Goal: Transaction & Acquisition: Subscribe to service/newsletter

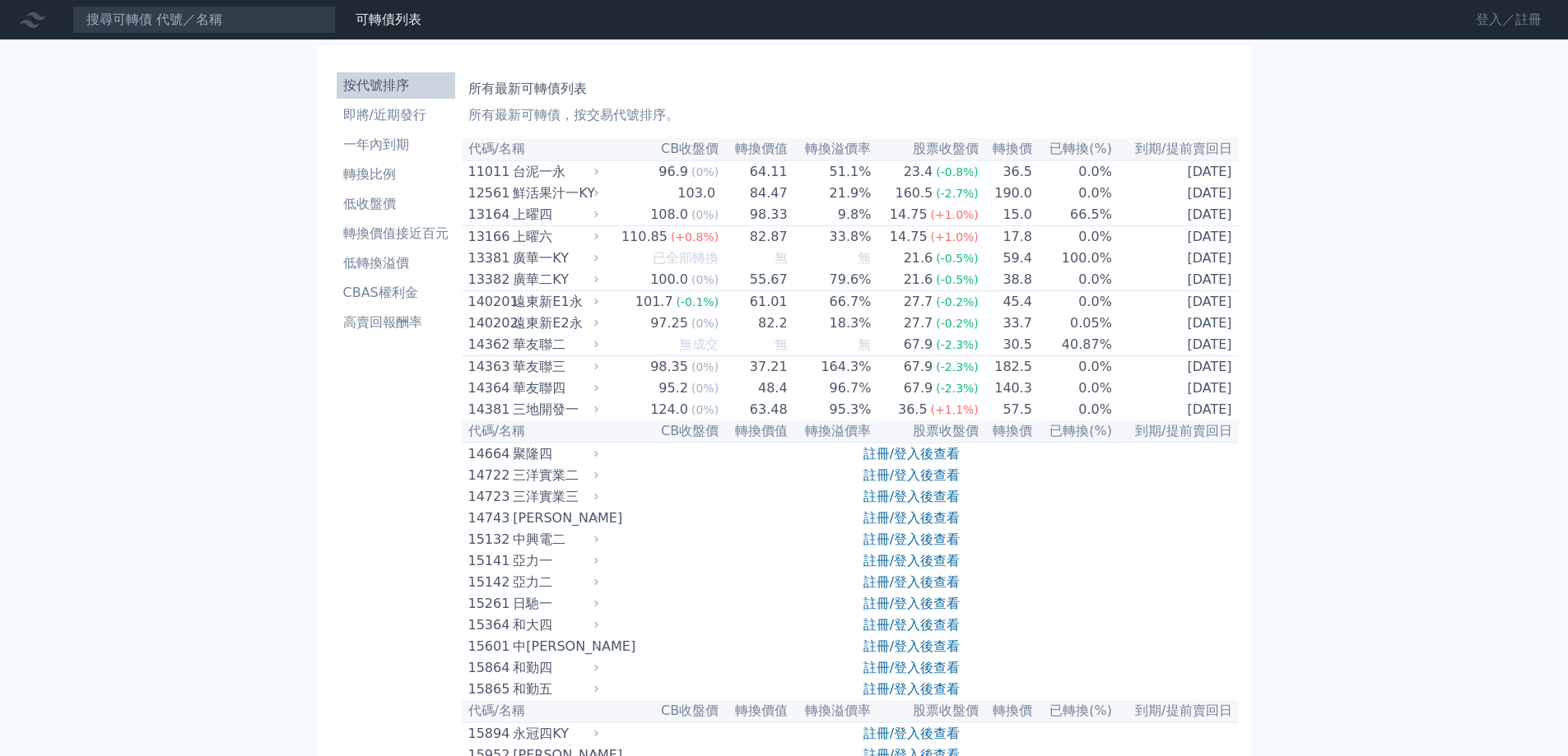
click at [1470, 24] on link "登入／註冊" at bounding box center [1509, 19] width 92 height 27
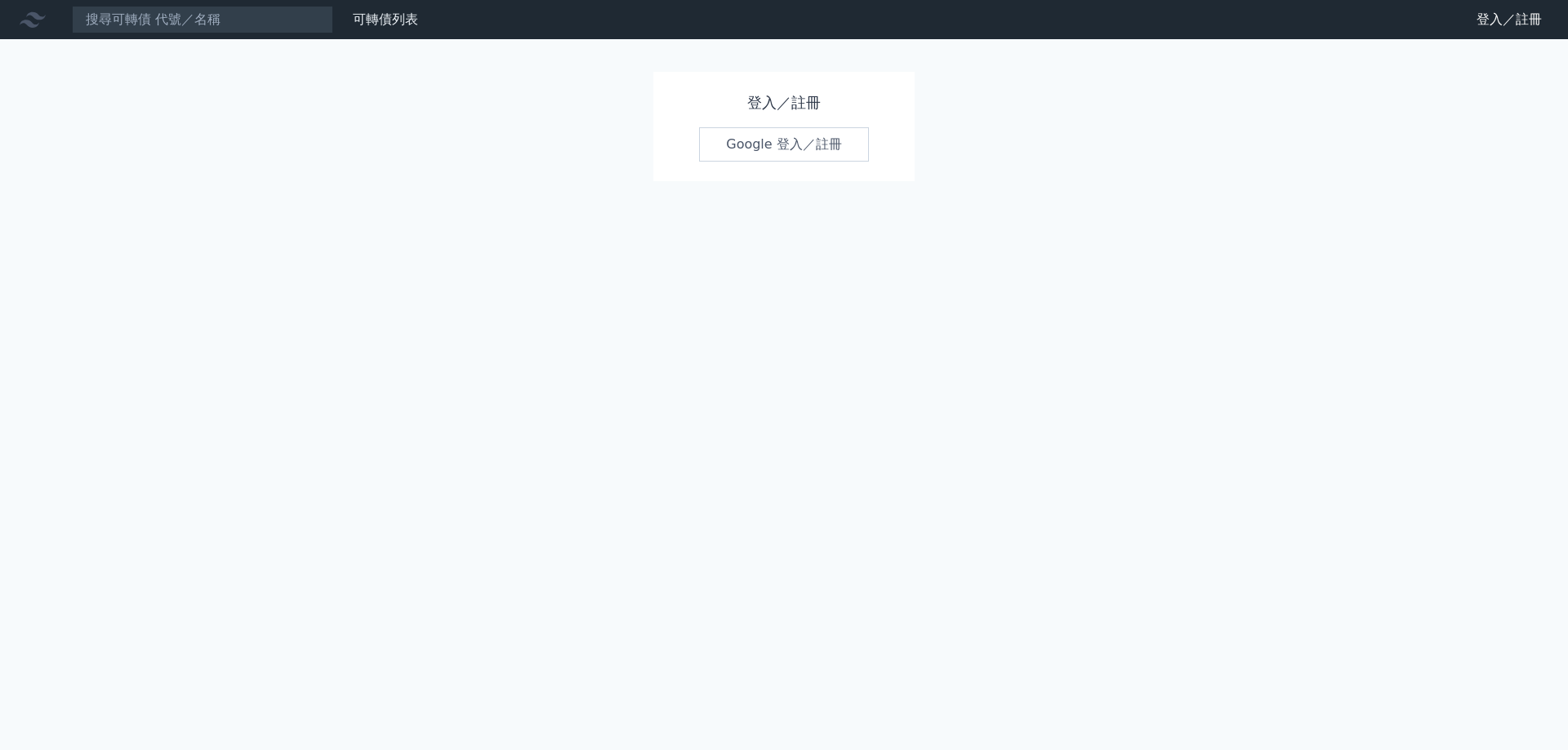
click at [744, 141] on link "Google 登入／註冊" at bounding box center [784, 144] width 170 height 34
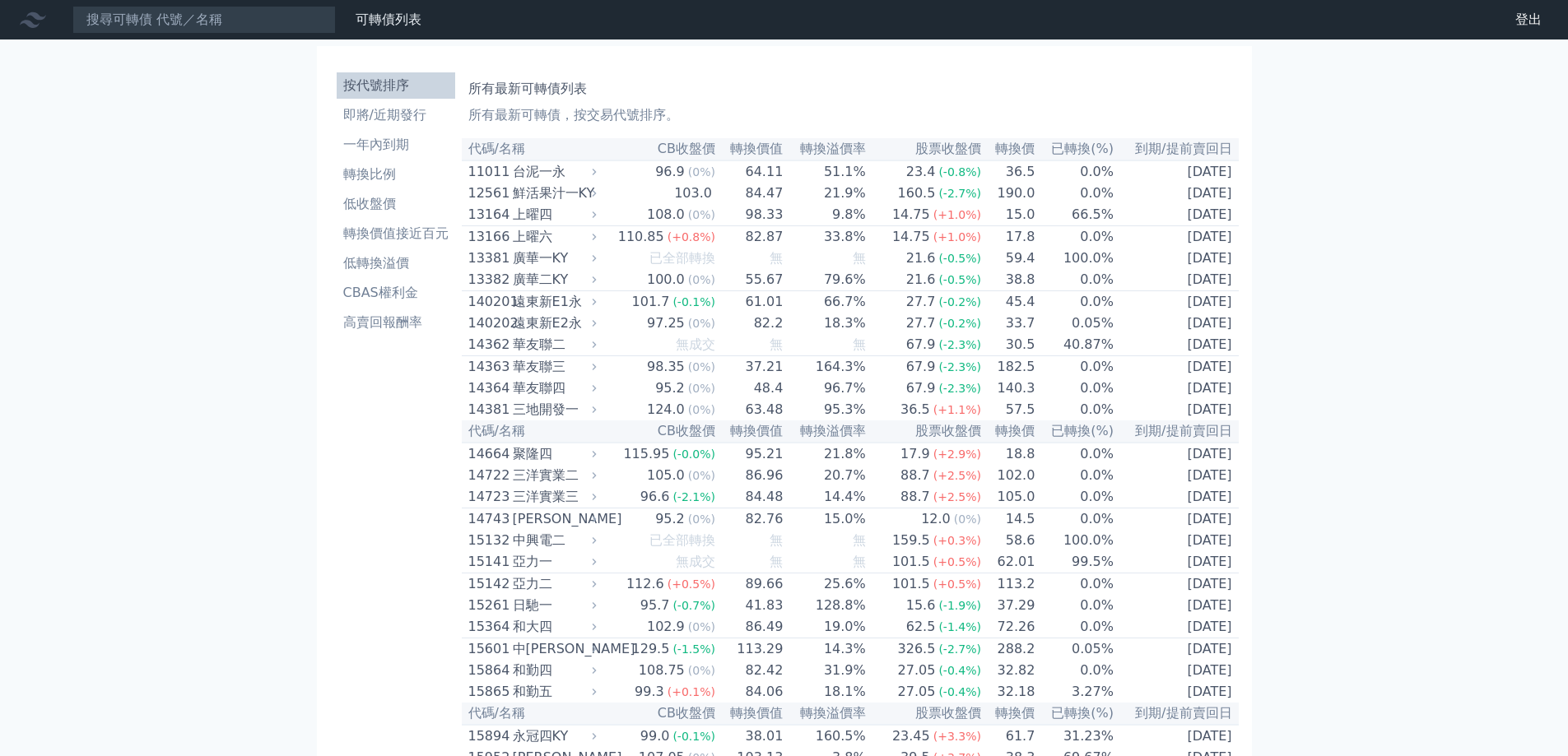
scroll to position [9572, 0]
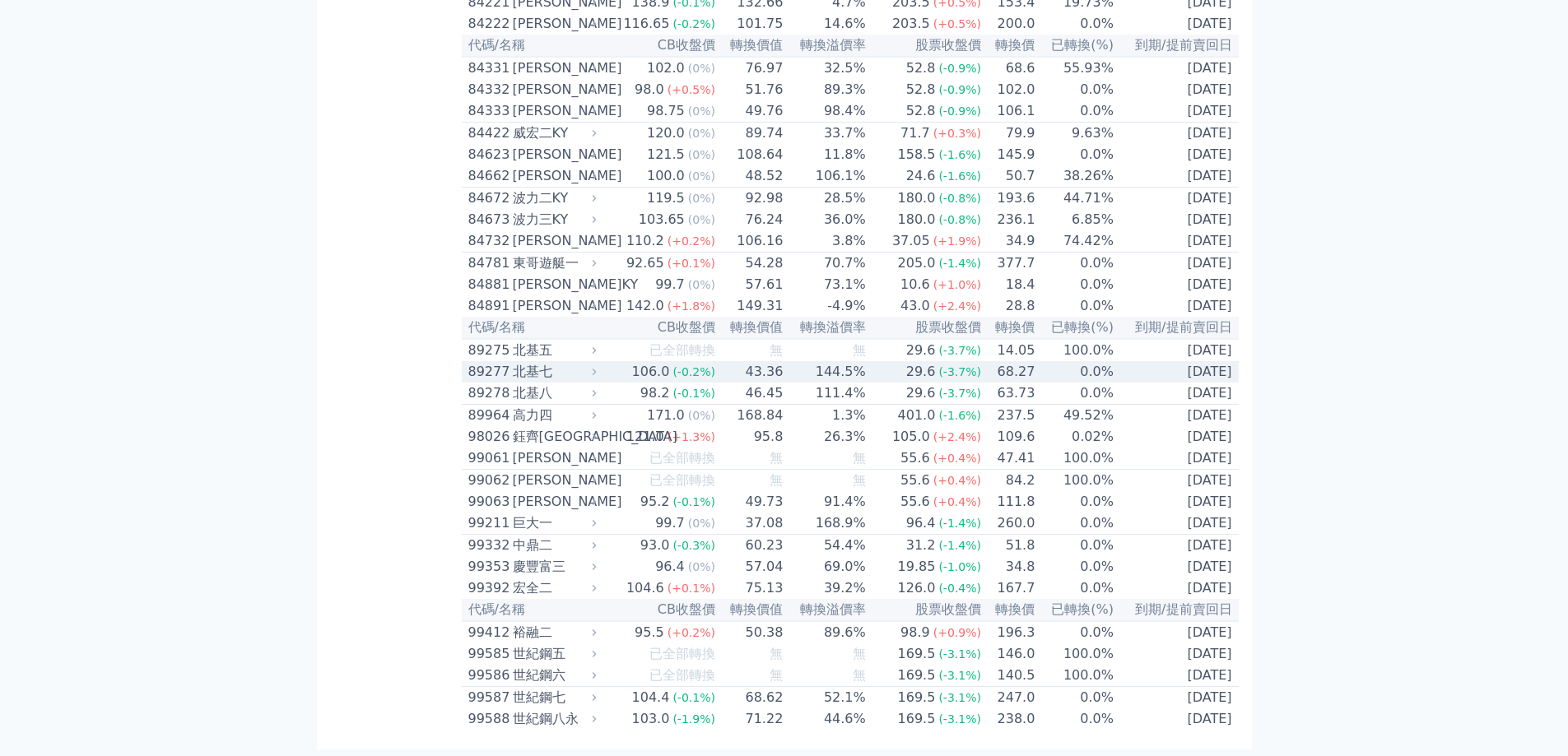
click at [542, 362] on div "北基七" at bounding box center [552, 372] width 80 height 19
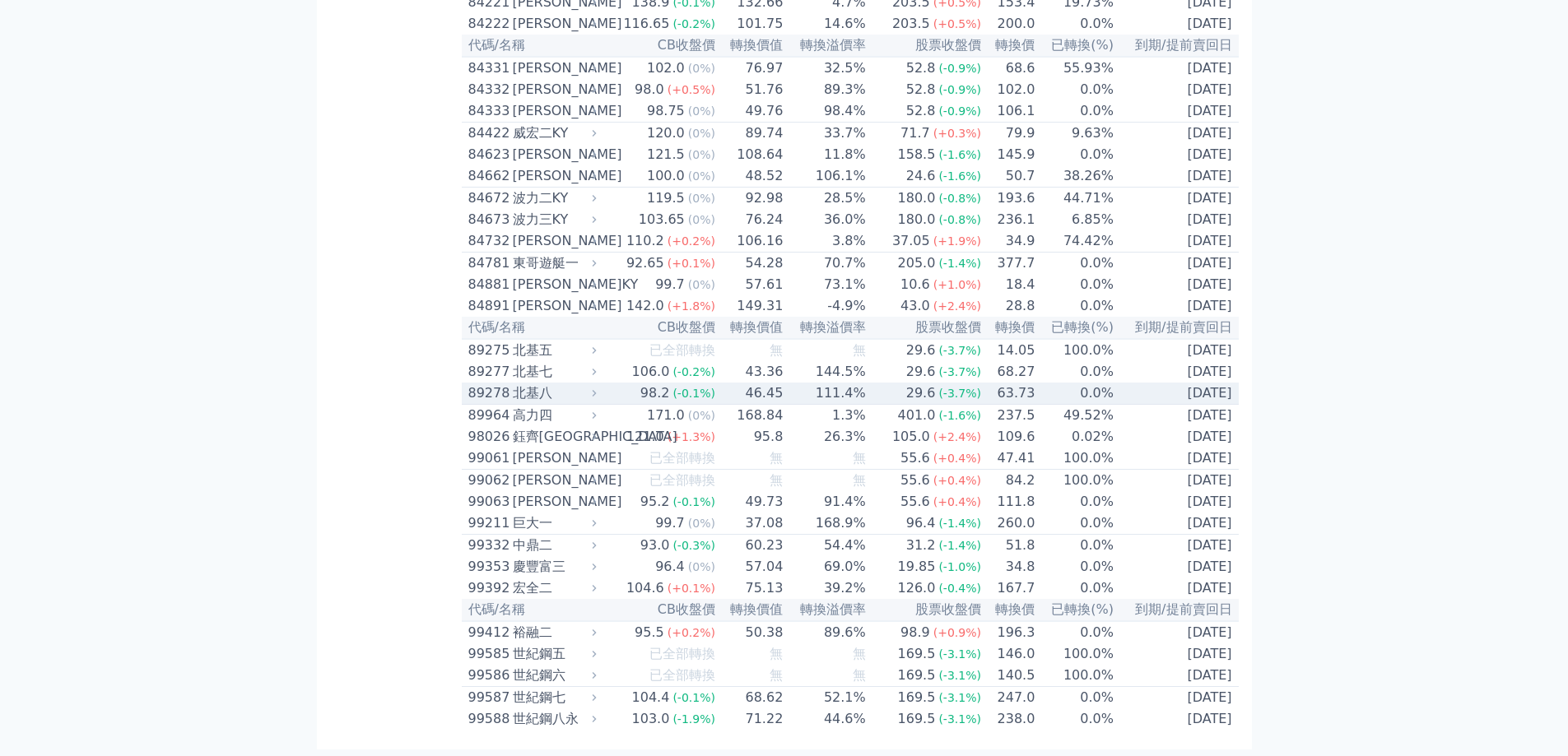
click at [519, 384] on div "北基八" at bounding box center [552, 393] width 80 height 19
